Goal: Transaction & Acquisition: Purchase product/service

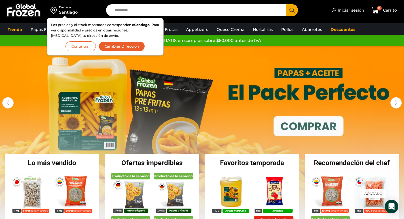
click at [77, 48] on button "Continuar" at bounding box center [80, 46] width 30 height 10
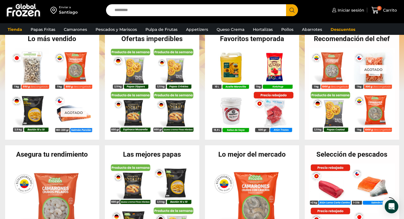
scroll to position [113, 0]
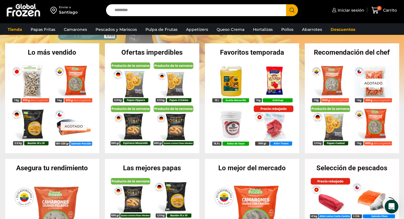
click at [158, 169] on h2 "Las mejores papas" at bounding box center [152, 168] width 94 height 7
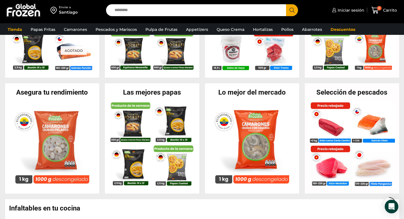
scroll to position [227, 0]
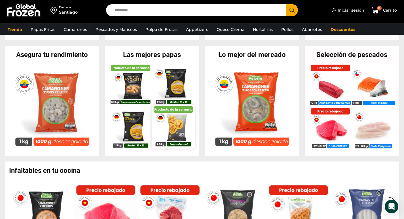
click at [154, 133] on img at bounding box center [173, 126] width 43 height 43
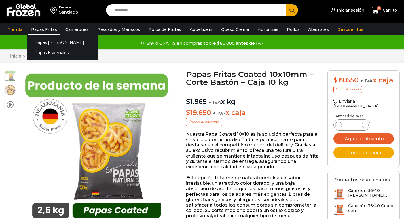
click at [47, 27] on link "Papas Fritas" at bounding box center [43, 29] width 31 height 11
